Goal: Check status: Check status

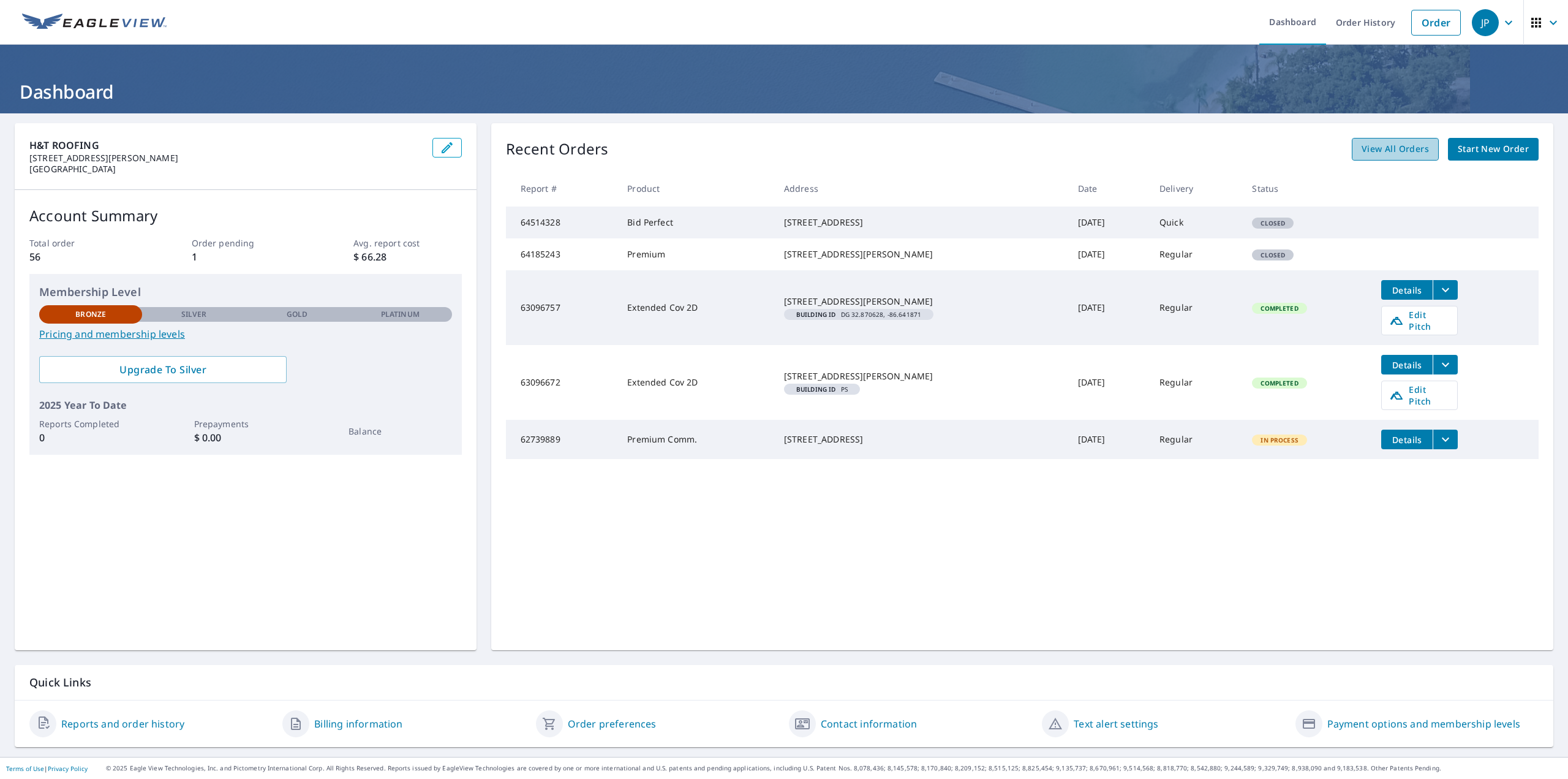
click at [1386, 150] on span "View All Orders" at bounding box center [1395, 149] width 68 height 15
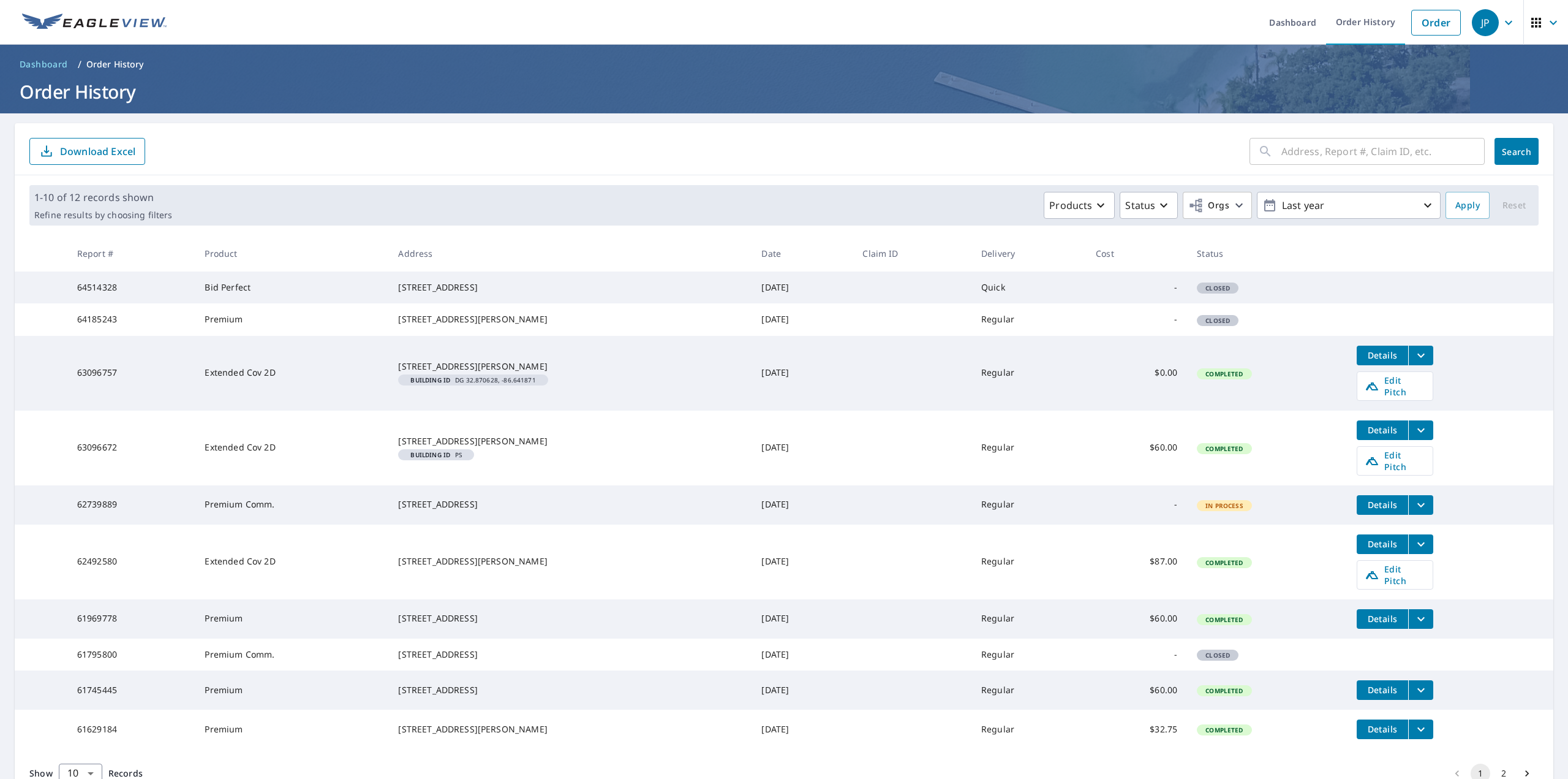
click at [1409, 151] on input "text" at bounding box center [1383, 151] width 203 height 34
type input "[GEOGRAPHIC_DATA]"
click button "Search" at bounding box center [1516, 151] width 44 height 27
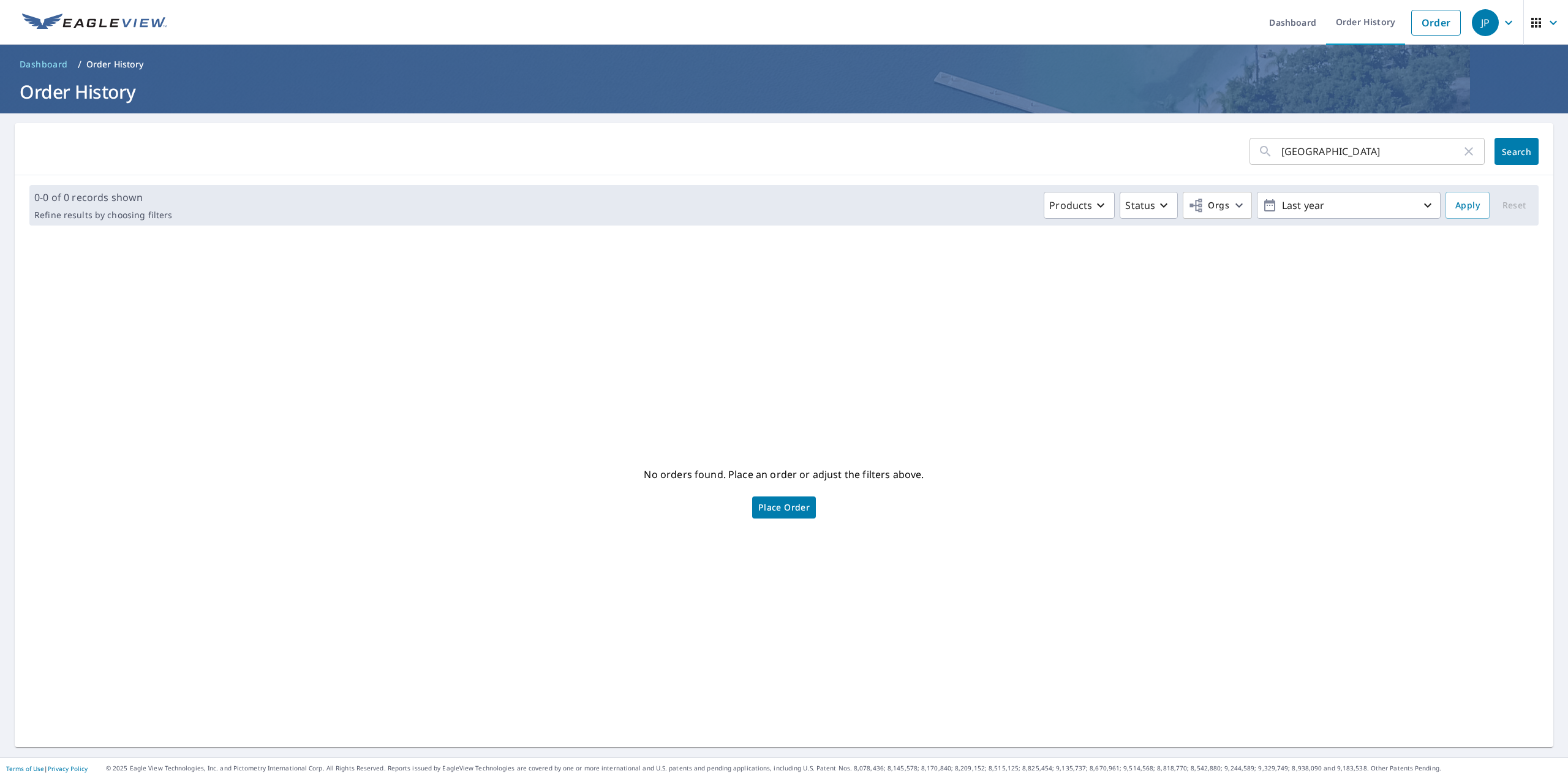
click at [1461, 148] on icon "button" at bounding box center [1469, 151] width 15 height 15
click at [1399, 140] on input "text" at bounding box center [1383, 151] width 203 height 34
type input "28925"
click button "Search" at bounding box center [1516, 151] width 44 height 27
click at [1461, 147] on icon "button" at bounding box center [1469, 151] width 15 height 15
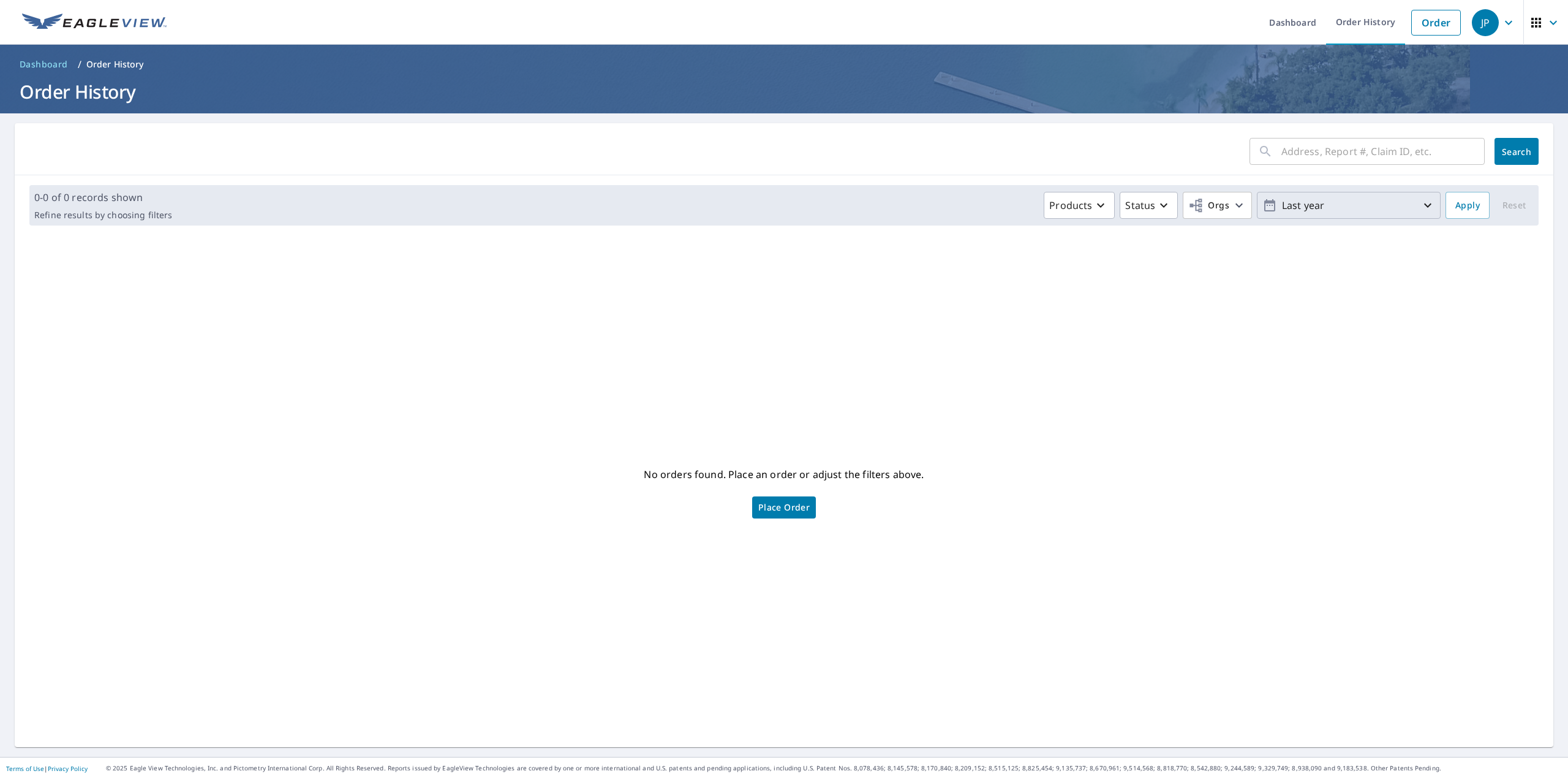
click at [1322, 211] on p "Last year" at bounding box center [1348, 205] width 143 height 22
click at [1347, 174] on div "​ Search" at bounding box center [784, 149] width 1538 height 52
